Goal: Task Accomplishment & Management: Complete application form

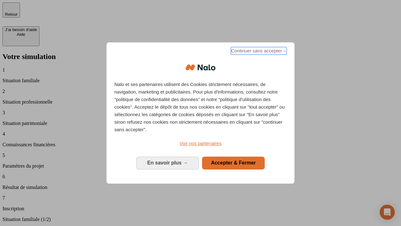
click at [258, 52] on span "Continuer sans accepter →" at bounding box center [259, 51] width 56 height 8
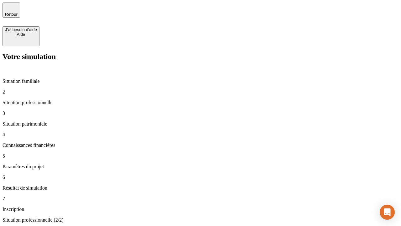
type input "30 000"
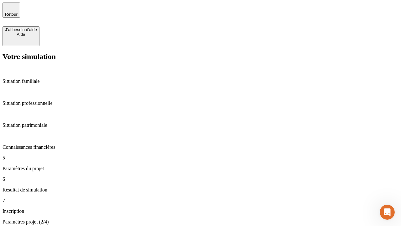
type input "25"
type input "1 000"
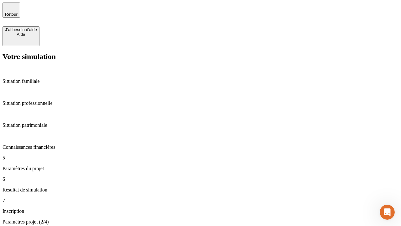
type input "640"
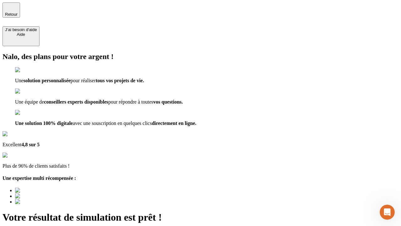
type input "[EMAIL_ADDRESS][PERSON_NAME][DOMAIN_NAME]"
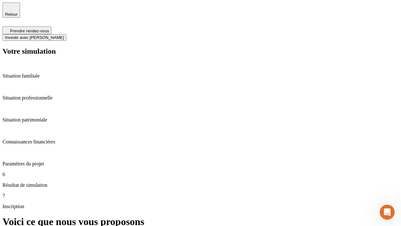
click at [64, 35] on span "Investir avec [PERSON_NAME]" at bounding box center [34, 37] width 59 height 5
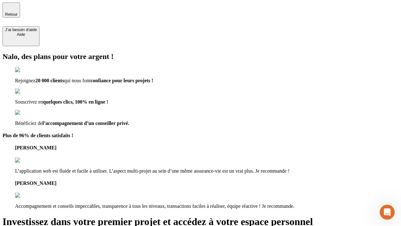
type input "[EMAIL_ADDRESS][PERSON_NAME][DOMAIN_NAME]"
